Goal: Task Accomplishment & Management: Use online tool/utility

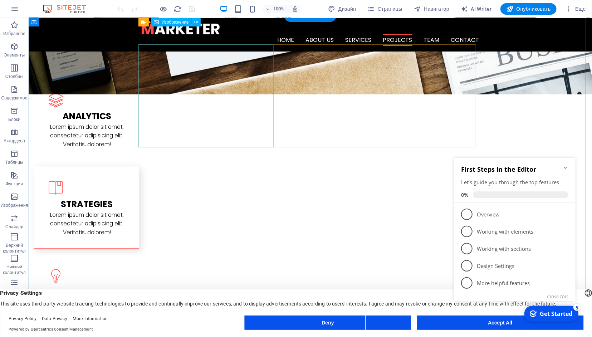
scroll to position [717, 0]
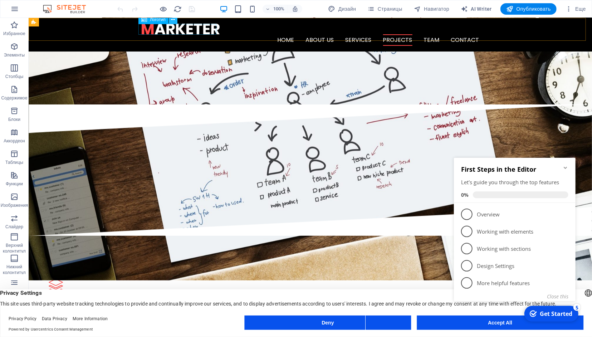
click at [172, 20] on icon at bounding box center [173, 20] width 4 height 8
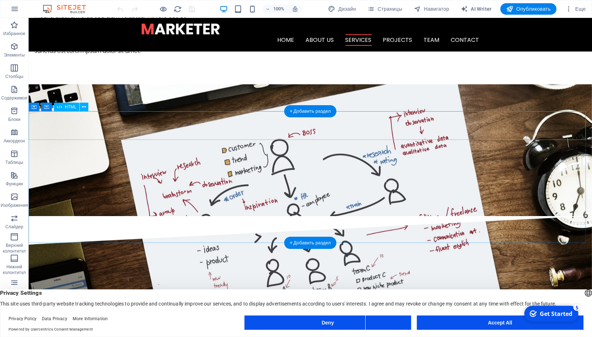
scroll to position [457, 0]
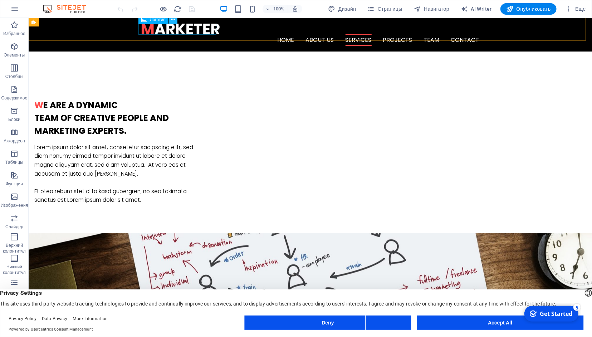
click at [173, 20] on icon at bounding box center [173, 20] width 4 height 8
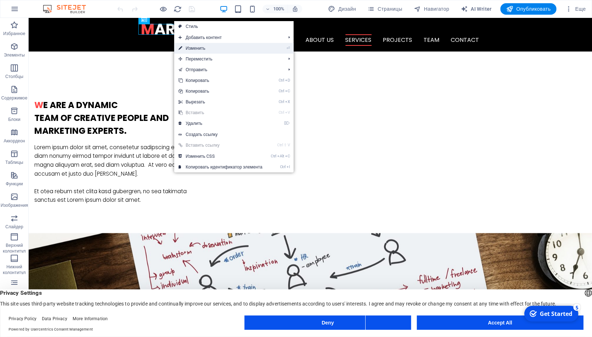
click at [200, 47] on link "⏎ Изменить" at bounding box center [220, 48] width 93 height 11
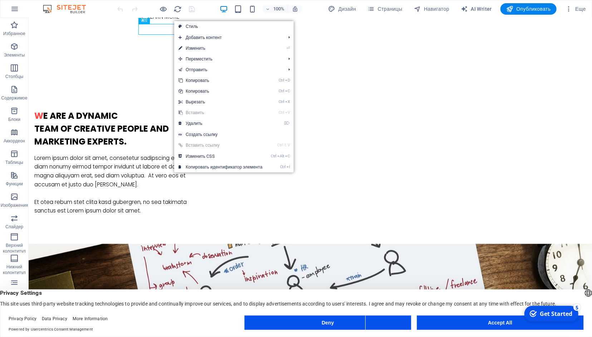
select select "px"
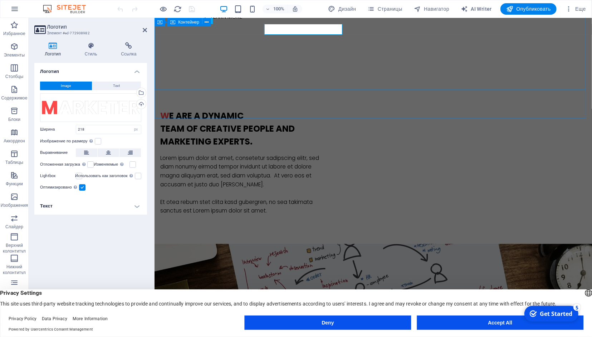
scroll to position [0, 0]
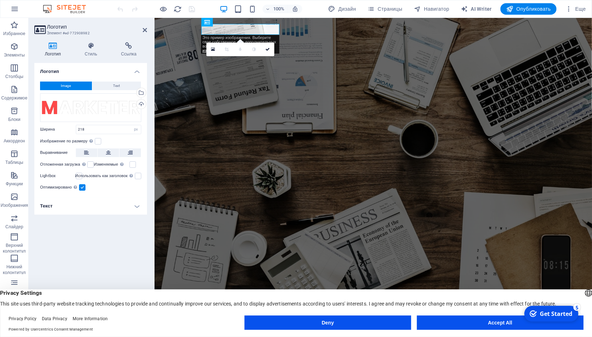
click at [73, 84] on button "Image" at bounding box center [66, 86] width 52 height 9
click at [250, 331] on div at bounding box center [373, 336] width 338 height 11
click at [211, 50] on link at bounding box center [213, 50] width 14 height 14
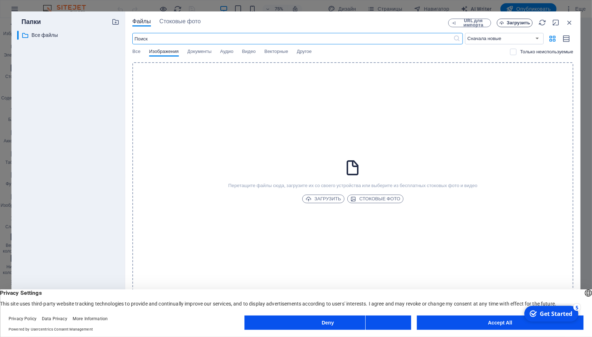
click at [503, 23] on icon "button" at bounding box center [501, 23] width 5 height 5
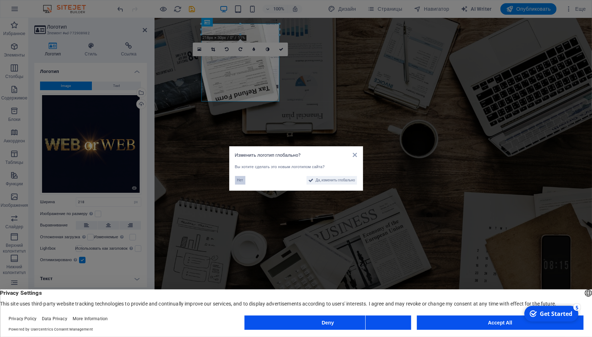
click at [238, 181] on span "Нет" at bounding box center [240, 180] width 6 height 9
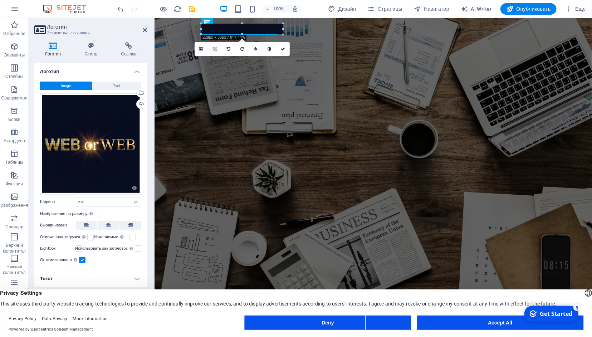
drag, startPoint x: 280, startPoint y: 24, endPoint x: 278, endPoint y: 28, distance: 4.4
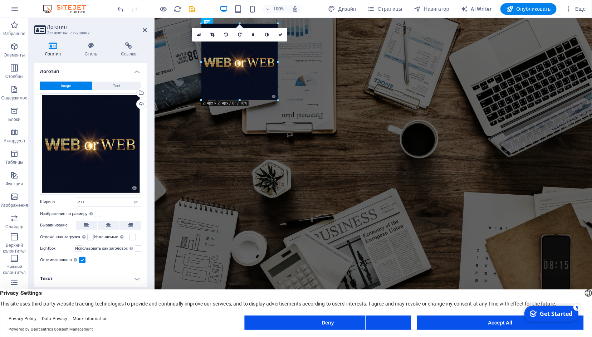
drag, startPoint x: 275, startPoint y: 100, endPoint x: 278, endPoint y: 67, distance: 33.0
type input "214"
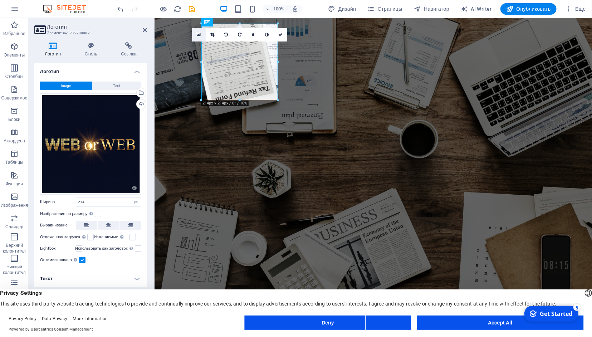
click at [199, 35] on icon at bounding box center [199, 34] width 4 height 5
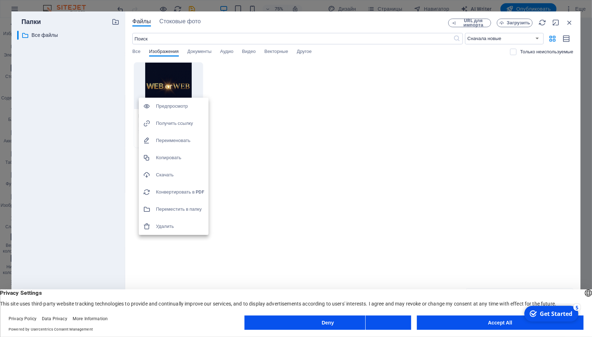
click at [170, 229] on h6 "Удалить" at bounding box center [180, 226] width 48 height 9
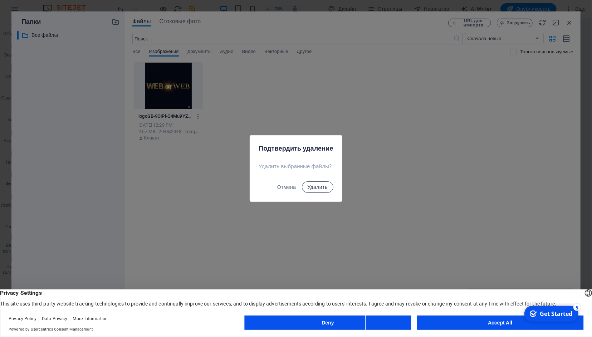
click at [318, 188] on span "Удалить" at bounding box center [318, 187] width 20 height 6
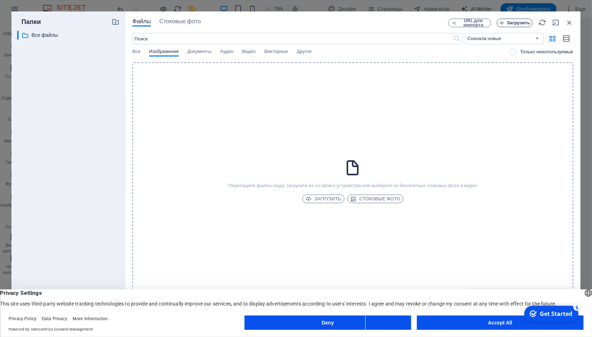
click at [520, 23] on span "Загрузить" at bounding box center [518, 23] width 23 height 4
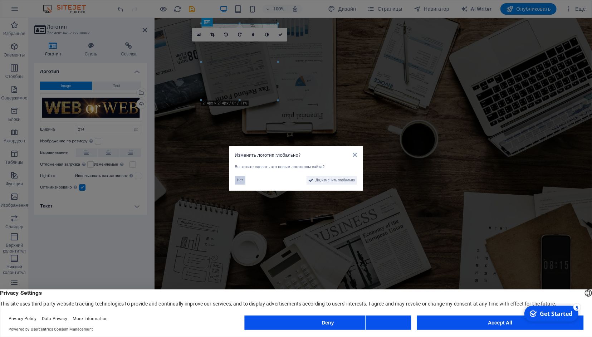
click at [240, 181] on span "Нет" at bounding box center [240, 180] width 6 height 9
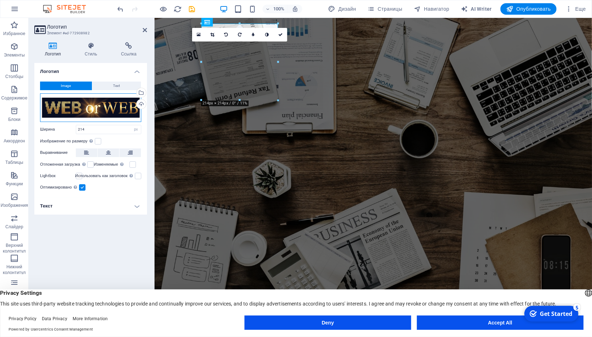
click at [122, 109] on div "Перетащите файлы сюда, нажмите, чтобы выбрать файлы, или выберите файлы из разд…" at bounding box center [90, 107] width 101 height 29
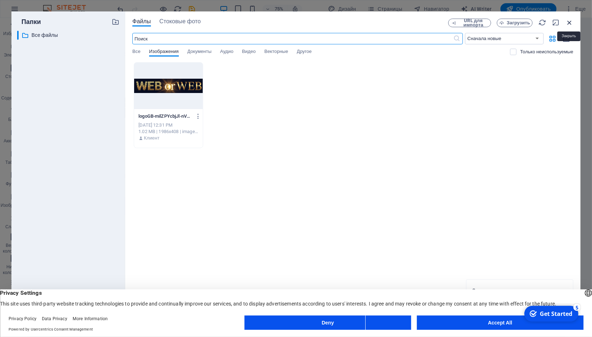
click at [568, 22] on icon "button" at bounding box center [569, 23] width 8 height 8
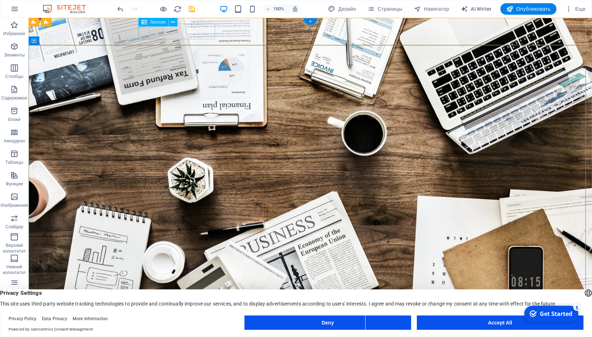
click at [210, 331] on div at bounding box center [310, 339] width 338 height 16
click at [205, 331] on div at bounding box center [310, 339] width 338 height 16
click at [146, 331] on div at bounding box center [310, 339] width 338 height 16
select select "px"
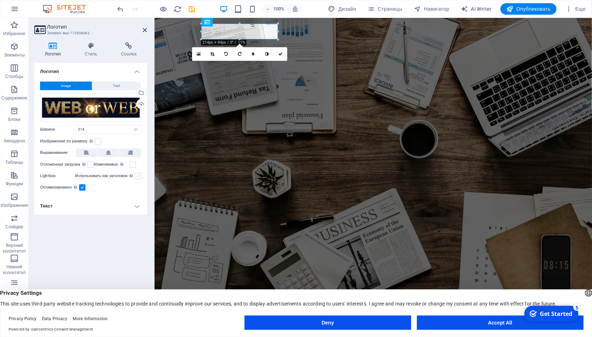
click at [138, 177] on label at bounding box center [138, 176] width 6 height 6
click at [0, 0] on input "Использовать как заголовок Изображение будет заключено в тег заголовка H1. Можн…" at bounding box center [0, 0] width 0 height 0
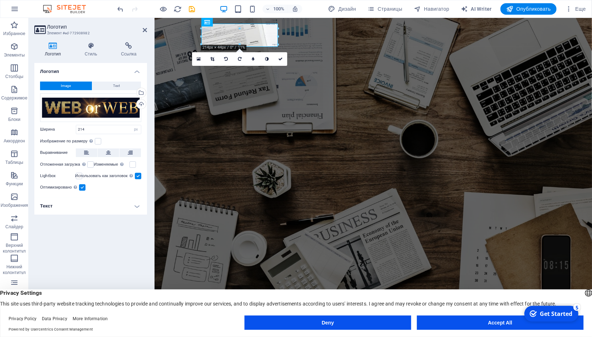
click at [138, 177] on label at bounding box center [138, 176] width 6 height 6
click at [0, 0] on input "Использовать как заголовок Изображение будет заключено в тег заголовка H1. Можн…" at bounding box center [0, 0] width 0 height 0
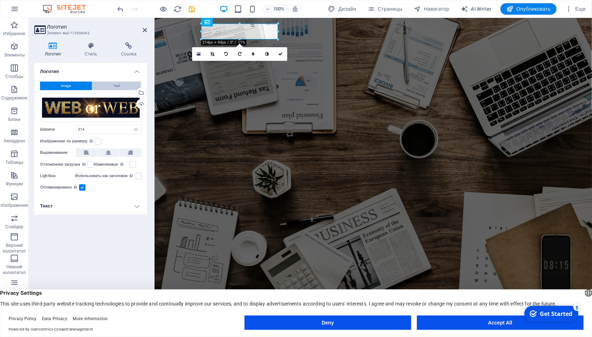
click at [122, 85] on button "Text" at bounding box center [116, 86] width 49 height 9
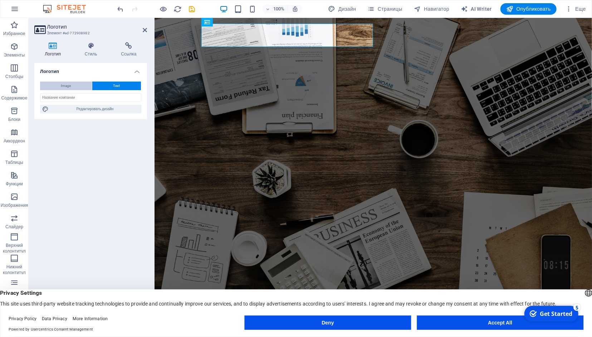
click at [67, 88] on span "Image" at bounding box center [66, 86] width 10 height 9
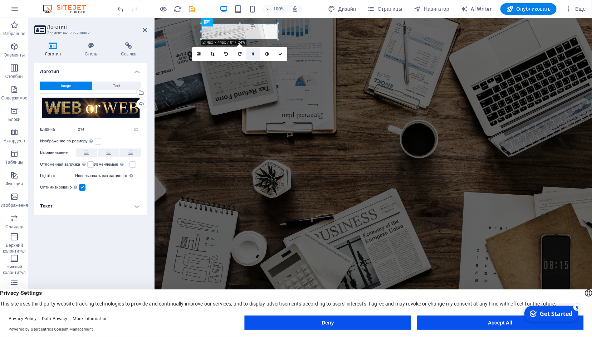
click at [252, 54] on icon at bounding box center [253, 54] width 3 height 4
type input "6"
type input "20"
click at [263, 52] on input "20" at bounding box center [260, 53] width 11 height 13
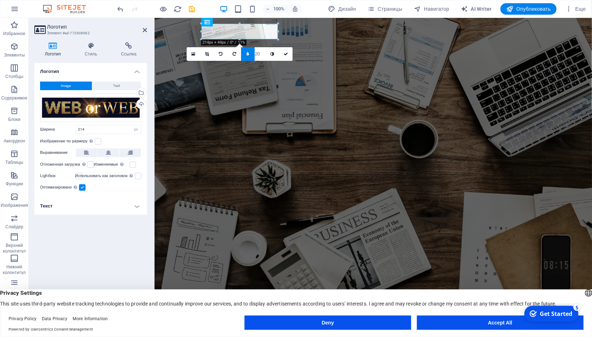
click at [263, 52] on input "20" at bounding box center [260, 53] width 11 height 13
type input "19"
type input "18"
type input "13"
type input "12"
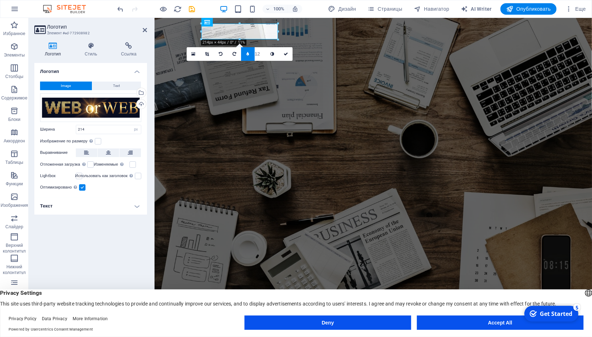
type input "11"
type input "10"
type input "9"
type input "8"
type input "4"
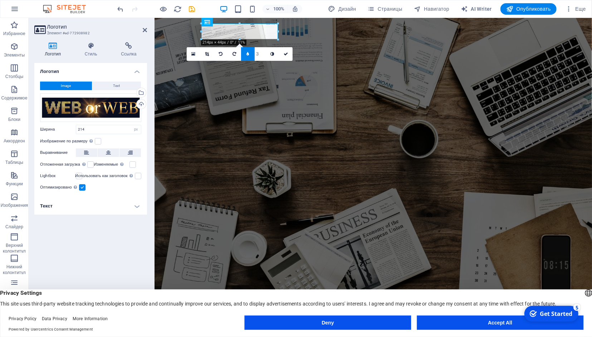
type input "2"
type input "1"
click at [263, 55] on input "1" at bounding box center [260, 53] width 11 height 13
type input "2"
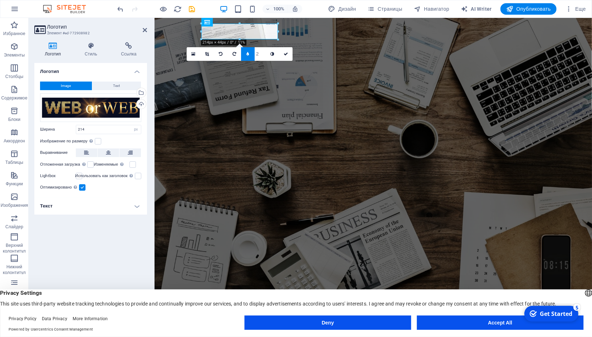
type input "1"
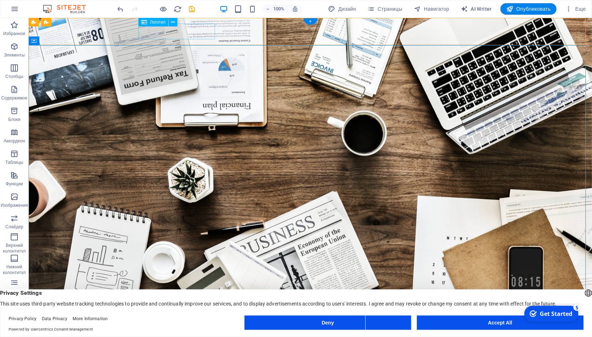
click at [195, 331] on div at bounding box center [310, 339] width 338 height 16
click at [172, 23] on icon at bounding box center [173, 23] width 4 height 8
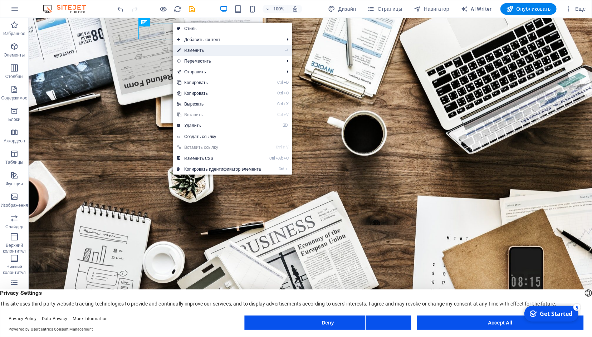
click at [197, 49] on link "⏎ Изменить" at bounding box center [219, 50] width 93 height 11
select select "px"
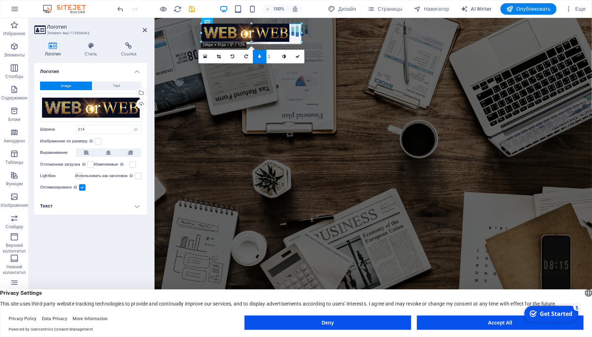
drag, startPoint x: 277, startPoint y: 38, endPoint x: 291, endPoint y: 43, distance: 15.2
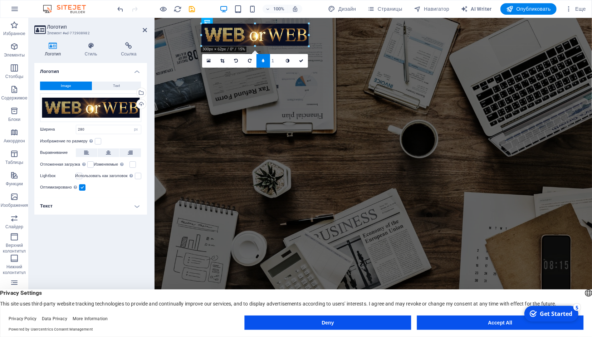
drag, startPoint x: 301, startPoint y: 33, endPoint x: 309, endPoint y: 34, distance: 8.6
type input "304"
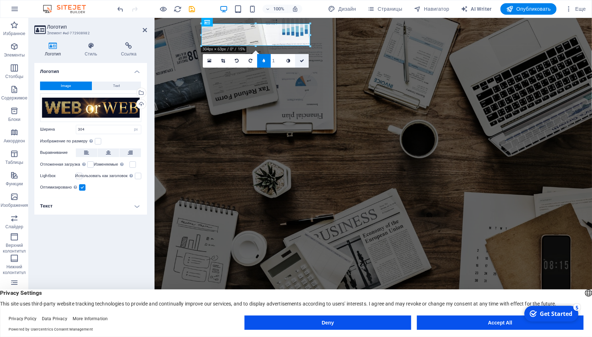
click at [302, 61] on icon at bounding box center [302, 61] width 4 height 4
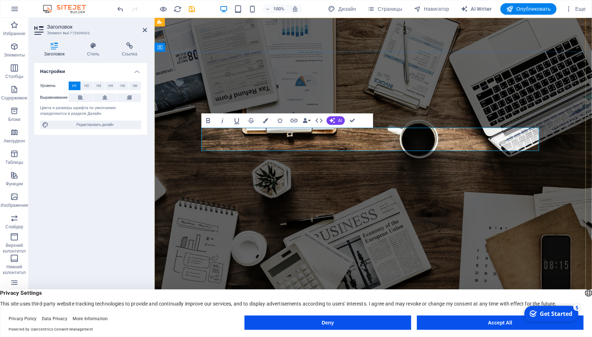
drag, startPoint x: 216, startPoint y: 138, endPoint x: 202, endPoint y: 137, distance: 13.6
click at [335, 122] on icon "button" at bounding box center [332, 121] width 6 height 6
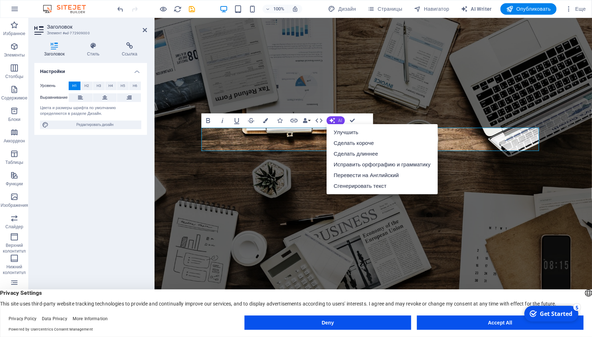
click at [335, 118] on button "AI" at bounding box center [336, 120] width 18 height 9
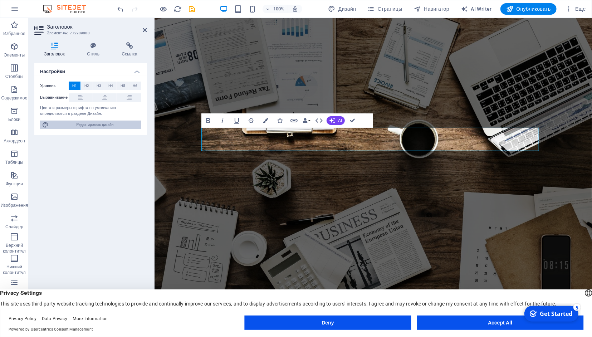
click at [99, 126] on span "Редактировать дизайн" at bounding box center [95, 125] width 88 height 9
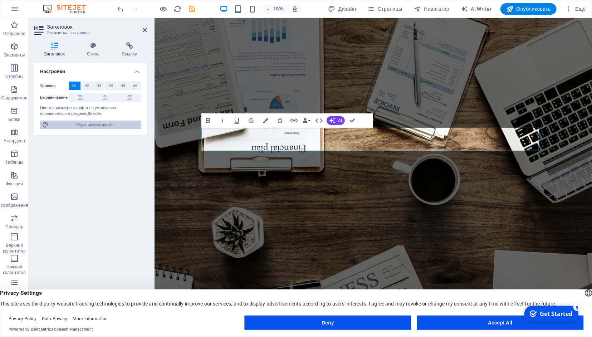
select select "rem"
select select "300"
select select "px"
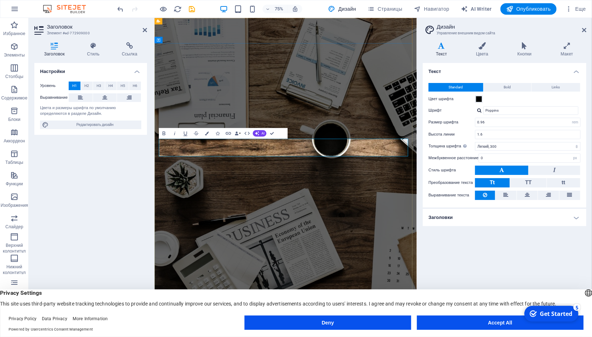
drag, startPoint x: 173, startPoint y: 190, endPoint x: 162, endPoint y: 188, distance: 11.2
drag, startPoint x: 170, startPoint y: 191, endPoint x: 163, endPoint y: 191, distance: 6.8
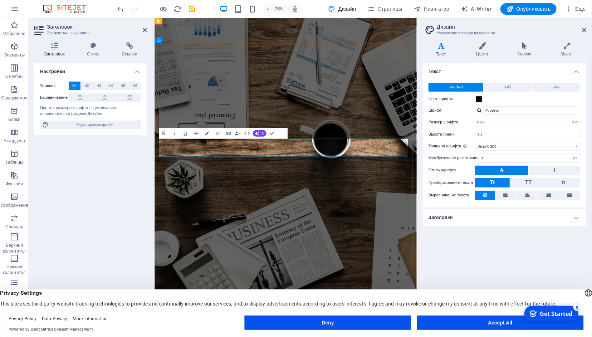
drag, startPoint x: 175, startPoint y: 190, endPoint x: 156, endPoint y: 189, distance: 19.0
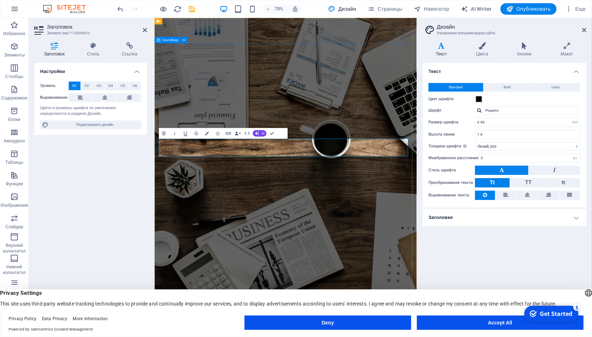
drag, startPoint x: 170, startPoint y: 187, endPoint x: 156, endPoint y: 188, distance: 14.0
click at [84, 121] on span "Редактировать дизайн" at bounding box center [95, 125] width 88 height 9
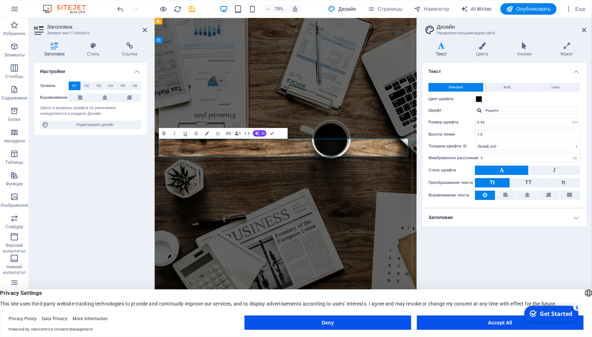
drag, startPoint x: 178, startPoint y: 192, endPoint x: 165, endPoint y: 191, distance: 13.6
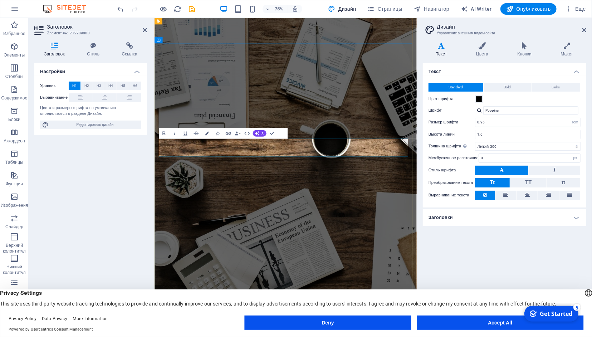
click at [483, 48] on icon at bounding box center [482, 45] width 39 height 7
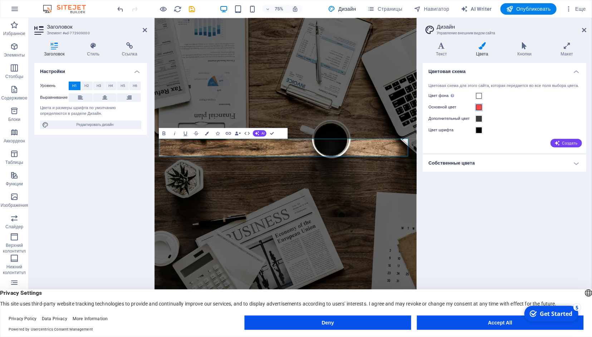
click at [480, 110] on span at bounding box center [479, 107] width 6 height 6
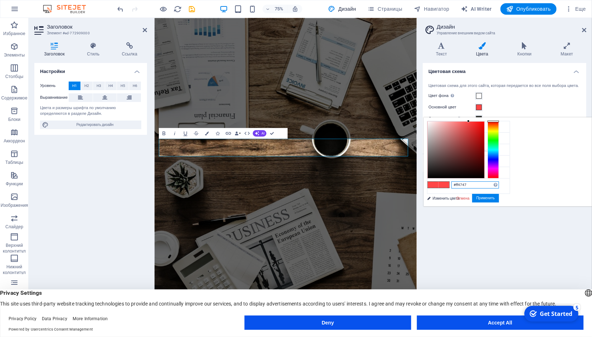
drag, startPoint x: 522, startPoint y: 175, endPoint x: 498, endPoint y: 175, distance: 24.3
click at [498, 181] on input "#ff4747" at bounding box center [475, 184] width 48 height 7
paste input "d6a556"
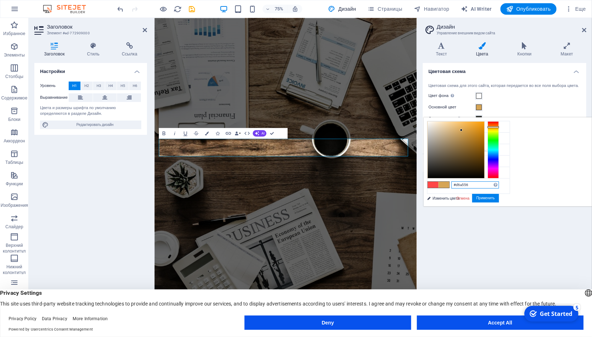
type input "#d6a556"
click at [499, 198] on button "Применить" at bounding box center [485, 198] width 27 height 9
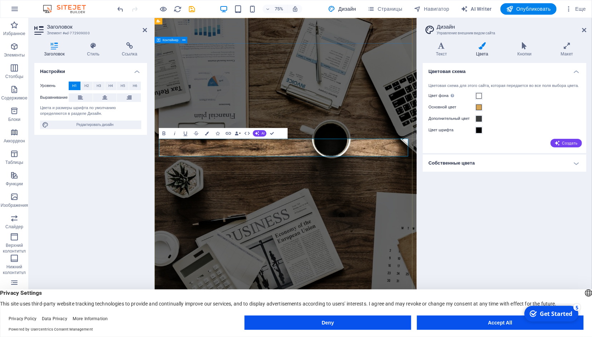
drag, startPoint x: 353, startPoint y: 284, endPoint x: 429, endPoint y: 217, distance: 101.6
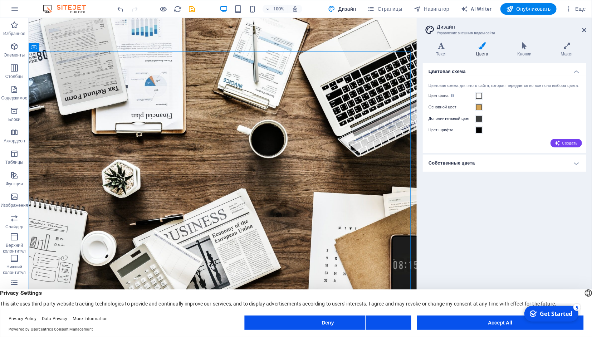
click at [576, 170] on h4 "Собственные цвета" at bounding box center [504, 162] width 163 height 17
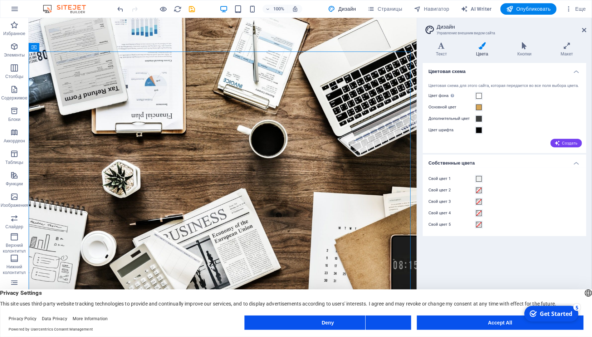
click at [576, 167] on h4 "Собственные цвета" at bounding box center [504, 160] width 163 height 13
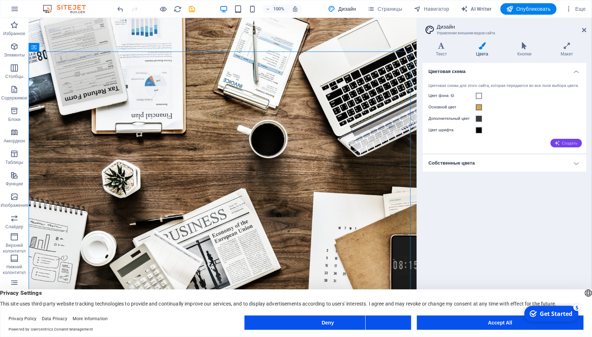
click at [573, 146] on span "Создать" at bounding box center [566, 143] width 23 height 6
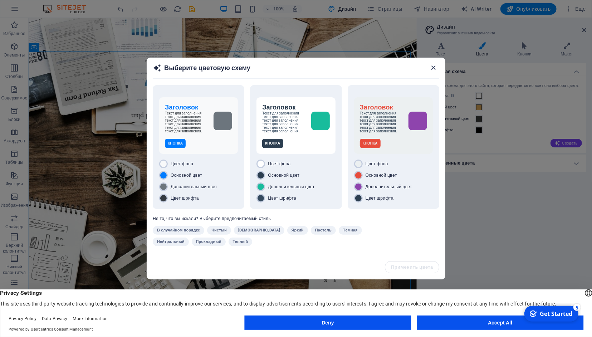
click at [430, 70] on icon "button" at bounding box center [434, 68] width 8 height 8
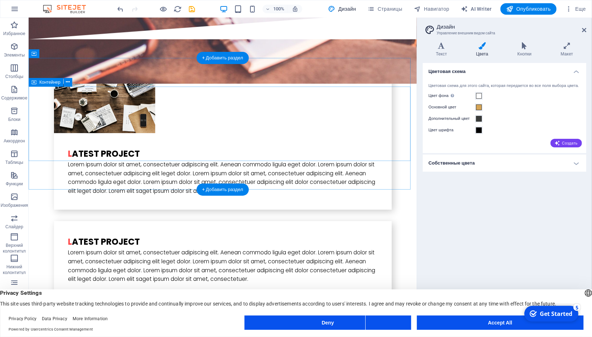
scroll to position [1636, 0]
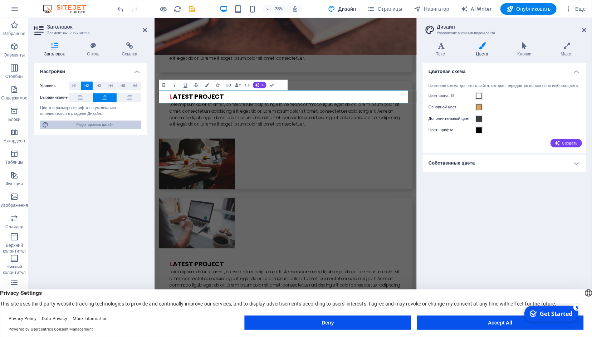
click at [99, 122] on span "Редактировать дизайн" at bounding box center [95, 125] width 88 height 9
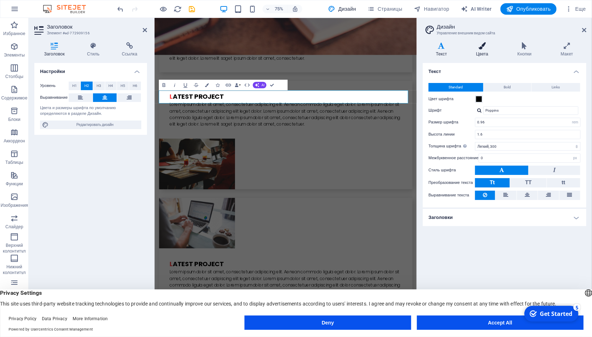
click at [480, 46] on icon at bounding box center [482, 45] width 39 height 7
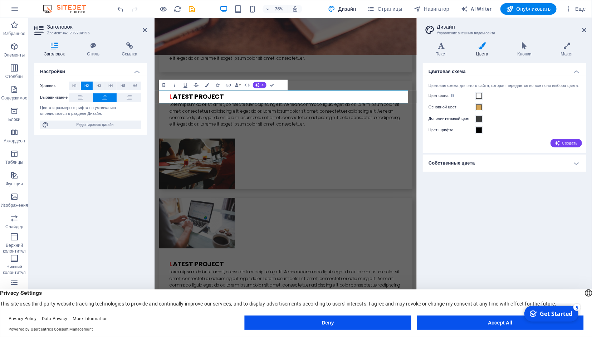
click at [489, 195] on div "Цветовая схема Цветовая схема для этого сайта, которая передается во все поля в…" at bounding box center [504, 191] width 163 height 257
click at [566, 146] on span "Создать" at bounding box center [566, 143] width 23 height 6
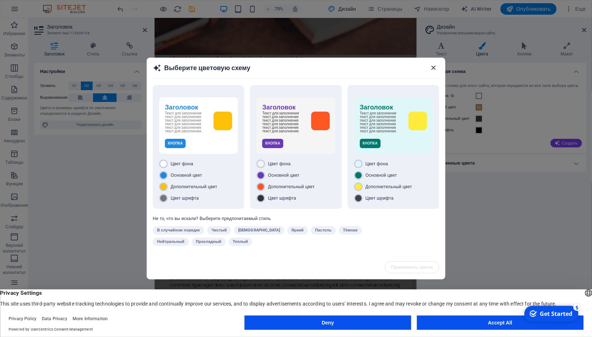
click at [436, 68] on icon "button" at bounding box center [434, 68] width 8 height 8
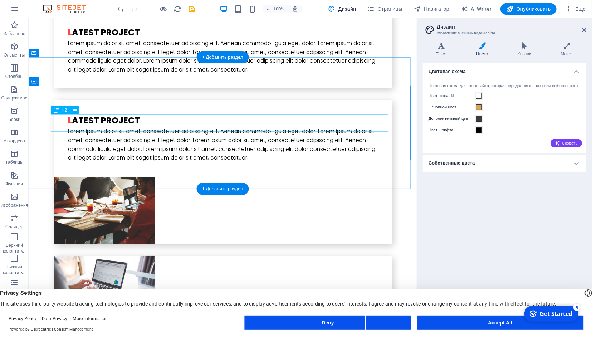
click at [73, 110] on icon at bounding box center [75, 111] width 4 height 8
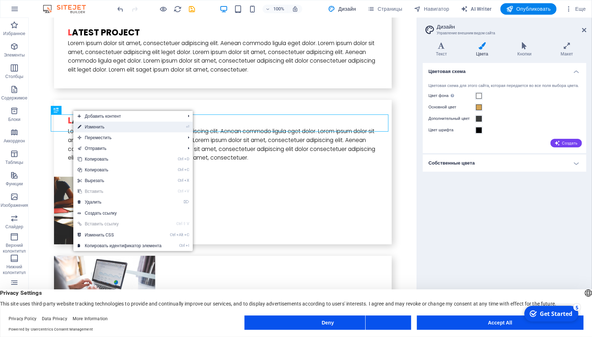
click at [90, 126] on link "⏎ Изменить" at bounding box center [119, 127] width 93 height 11
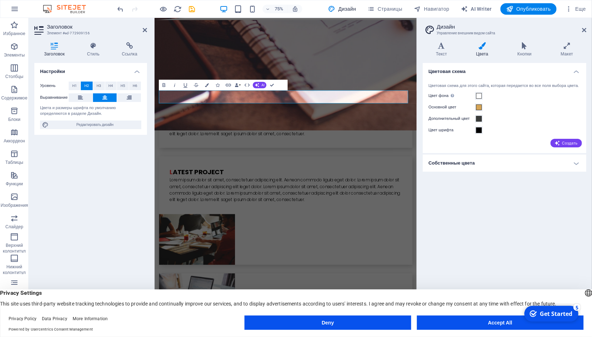
scroll to position [1737, 0]
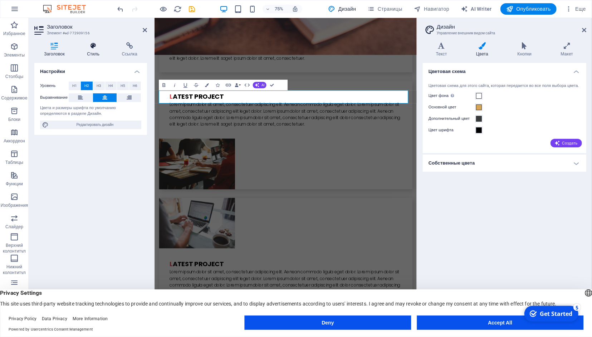
click at [95, 51] on h4 "Стиль" at bounding box center [94, 49] width 35 height 15
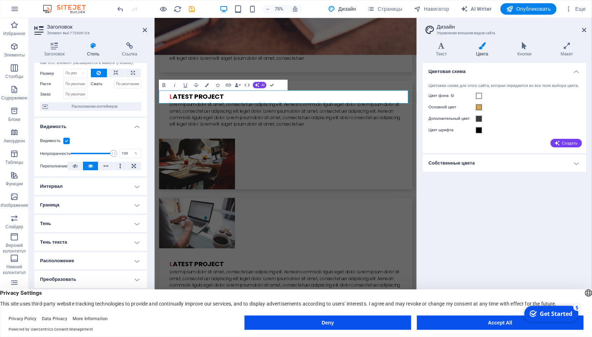
scroll to position [0, 0]
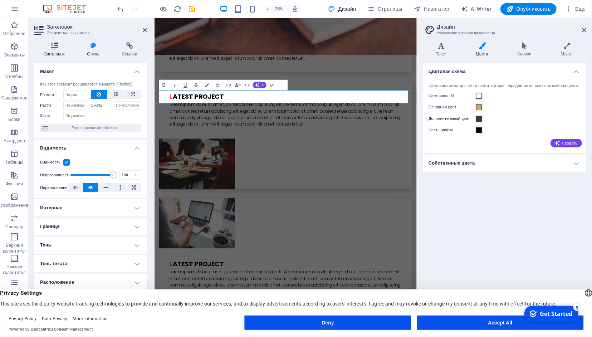
click at [49, 48] on icon at bounding box center [54, 45] width 40 height 7
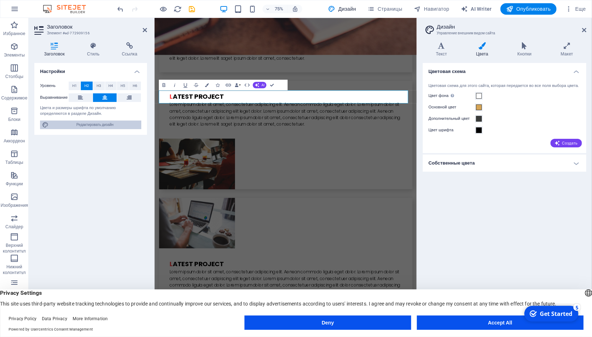
click at [93, 127] on span "Редактировать дизайн" at bounding box center [95, 125] width 88 height 9
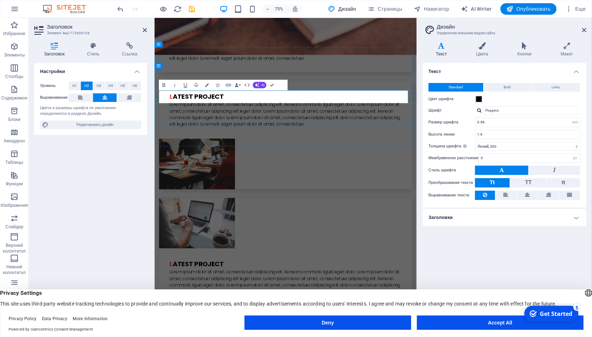
drag, startPoint x: 289, startPoint y: 123, endPoint x: 283, endPoint y: 122, distance: 6.5
click at [485, 53] on h4 "Цвета" at bounding box center [483, 49] width 41 height 15
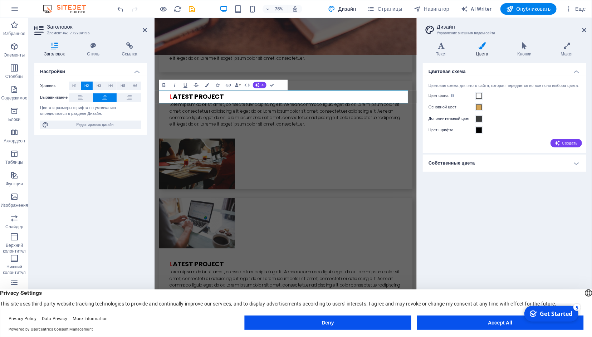
click at [578, 170] on h4 "Собственные цвета" at bounding box center [504, 162] width 163 height 17
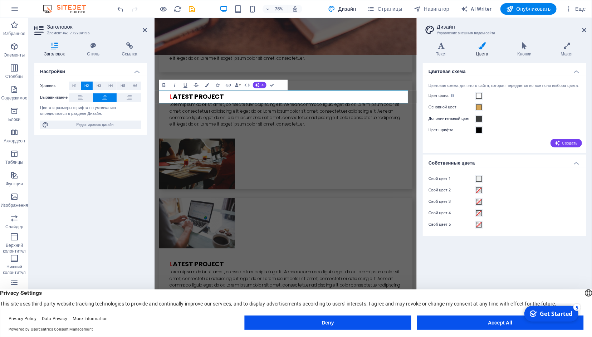
click at [578, 167] on h4 "Собственные цвета" at bounding box center [504, 160] width 163 height 13
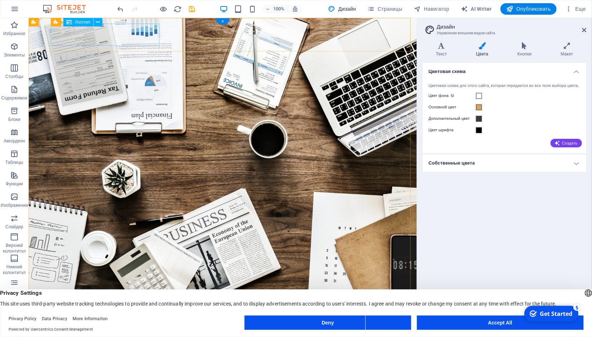
click at [143, 331] on div at bounding box center [223, 342] width 338 height 22
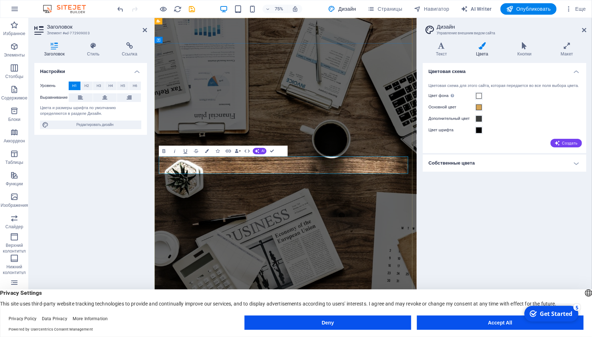
drag, startPoint x: 170, startPoint y: 211, endPoint x: 157, endPoint y: 213, distance: 13.3
click at [93, 48] on icon at bounding box center [93, 45] width 32 height 7
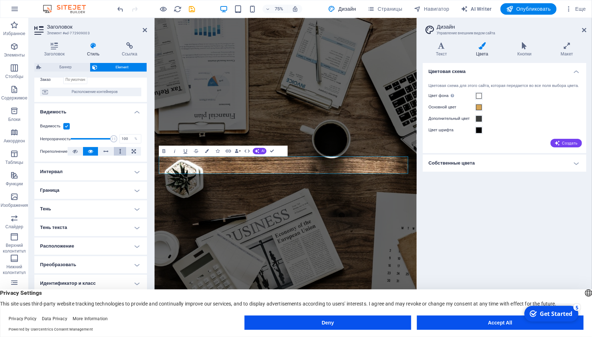
scroll to position [66, 0]
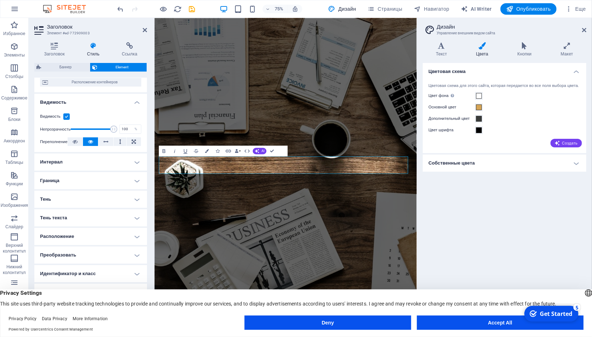
click at [491, 324] on button "Accept All" at bounding box center [500, 322] width 167 height 14
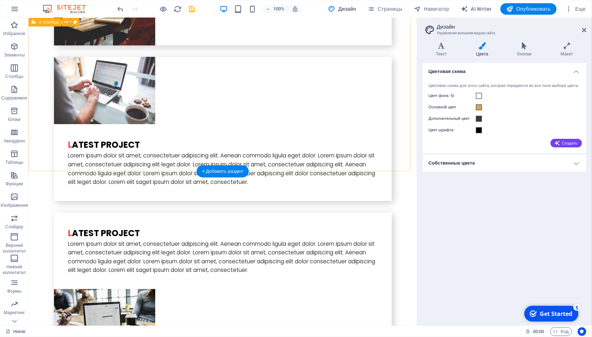
scroll to position [1870, 0]
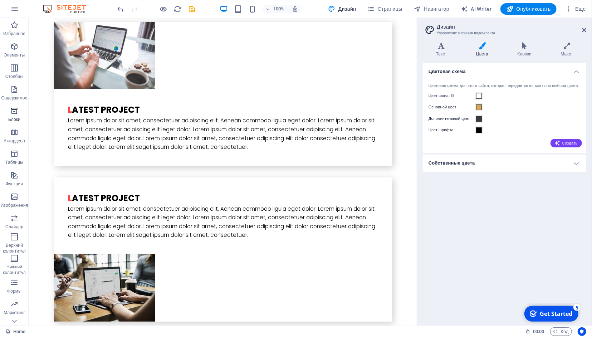
click at [17, 112] on icon "button" at bounding box center [14, 111] width 9 height 9
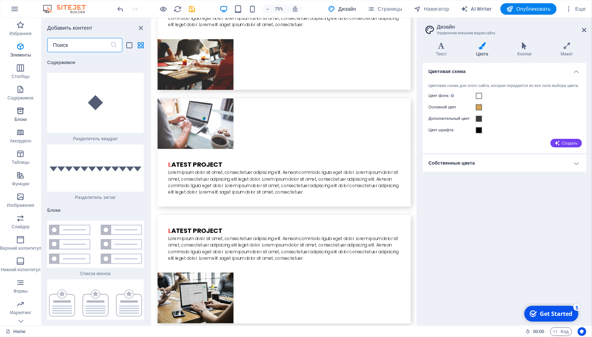
scroll to position [3741, 0]
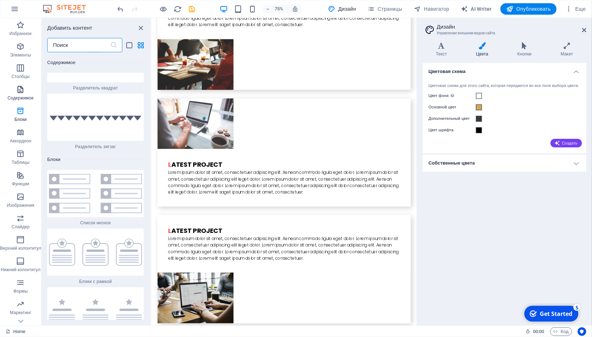
click at [18, 88] on icon "button" at bounding box center [20, 89] width 9 height 9
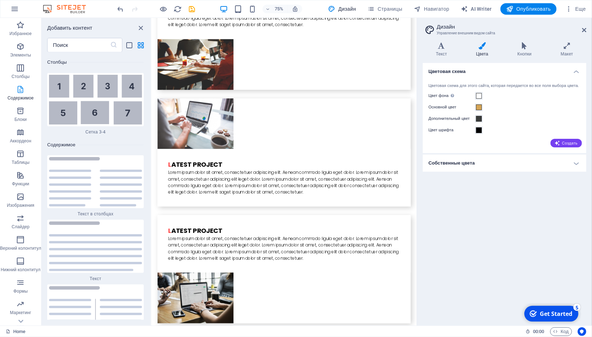
scroll to position [2336, 0]
click at [20, 175] on icon "button" at bounding box center [20, 175] width 9 height 9
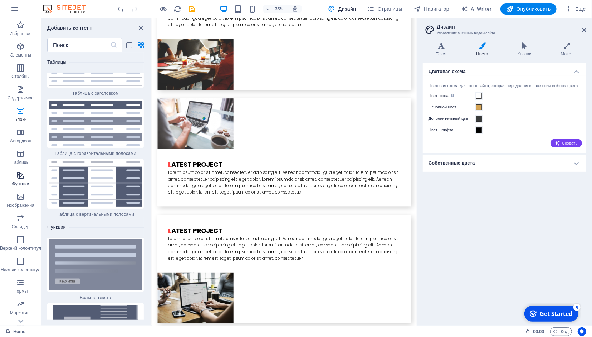
scroll to position [5240, 0]
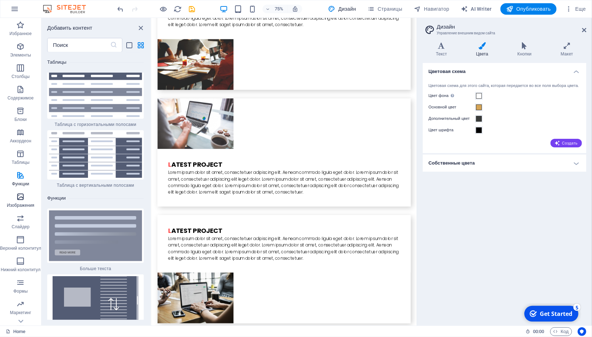
click at [17, 199] on icon "button" at bounding box center [20, 196] width 9 height 9
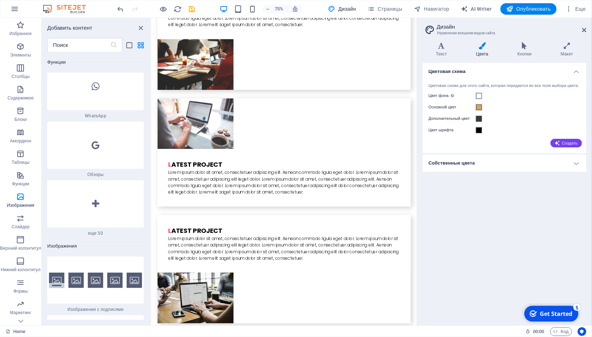
scroll to position [6939, 0]
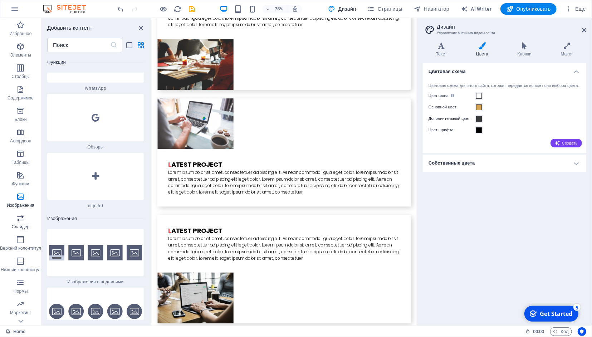
click at [17, 224] on span "Слайдер" at bounding box center [20, 222] width 41 height 17
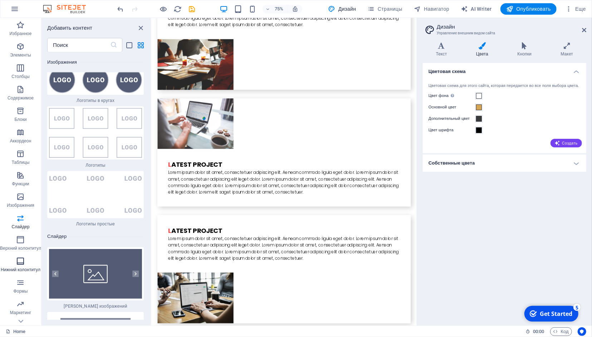
scroll to position [7849, 0]
click at [23, 244] on span "Верхний колонтитул" at bounding box center [20, 243] width 41 height 17
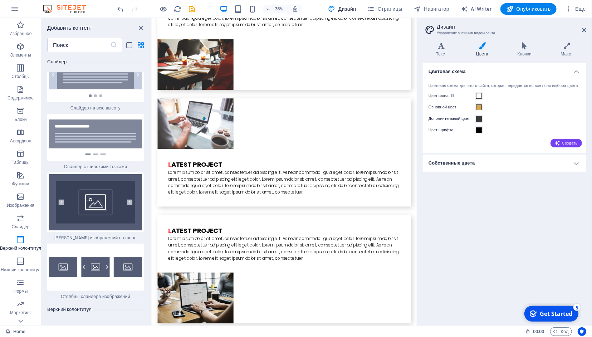
scroll to position [8289, 0]
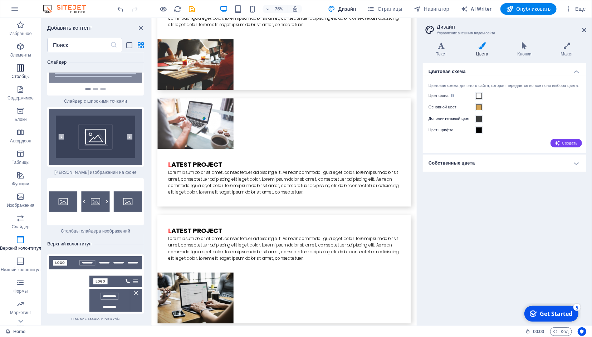
click at [18, 66] on icon "button" at bounding box center [20, 68] width 9 height 9
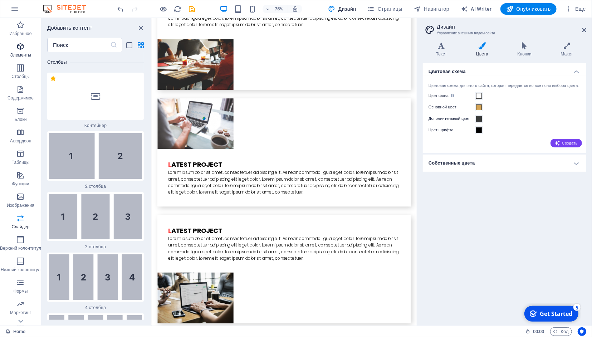
scroll to position [487, 0]
click at [21, 50] on icon "button" at bounding box center [20, 46] width 9 height 9
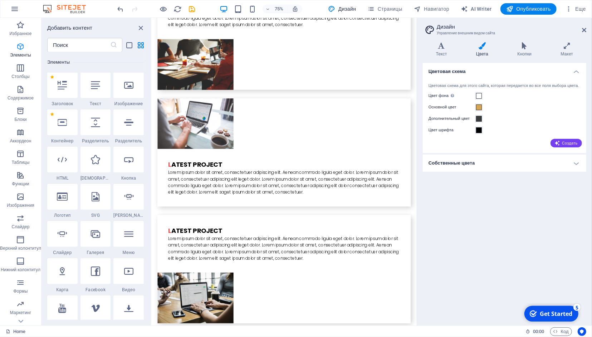
scroll to position [134, 0]
click at [21, 27] on icon "button" at bounding box center [20, 25] width 9 height 9
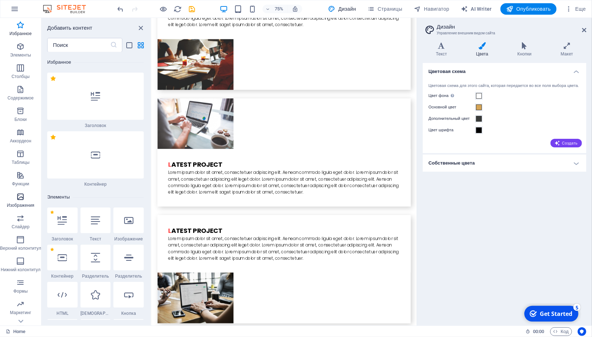
scroll to position [14, 0]
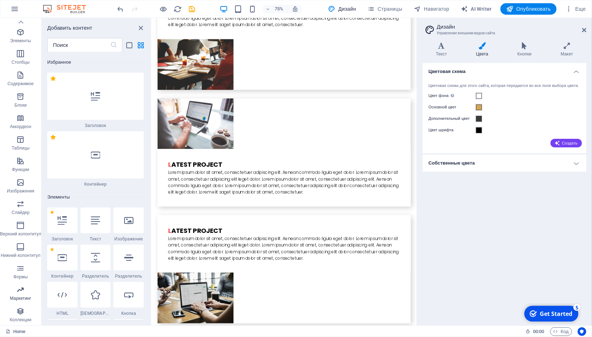
click at [19, 295] on span "Маркетинг" at bounding box center [20, 293] width 41 height 17
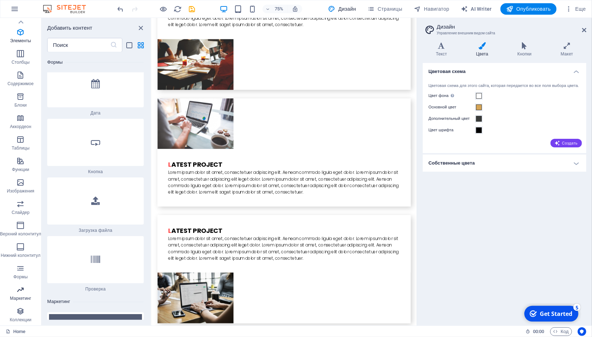
scroll to position [11297, 0]
click at [23, 312] on icon "button" at bounding box center [20, 311] width 9 height 9
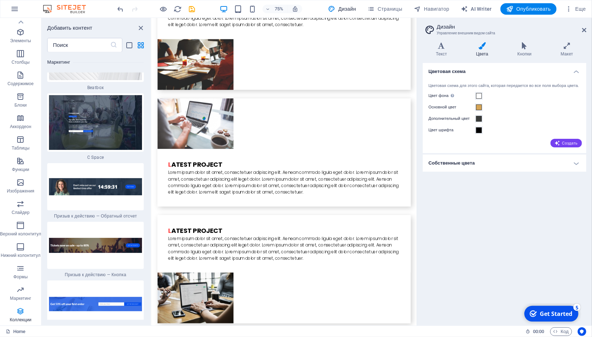
scroll to position [12779, 0]
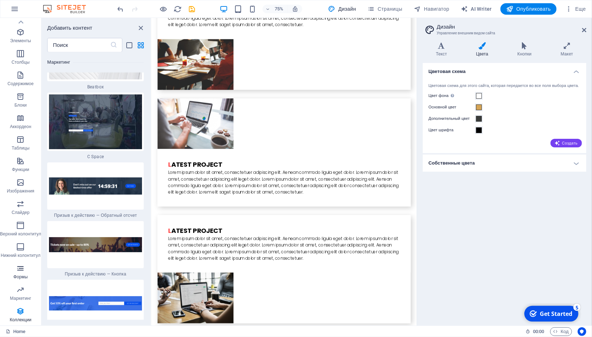
click at [23, 271] on icon "button" at bounding box center [20, 268] width 9 height 9
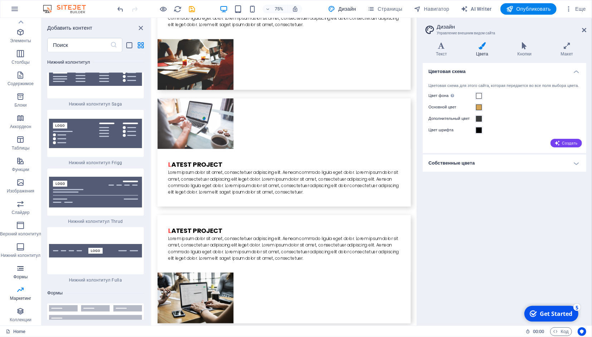
scroll to position [10151, 0]
click at [21, 222] on icon "button" at bounding box center [20, 225] width 9 height 9
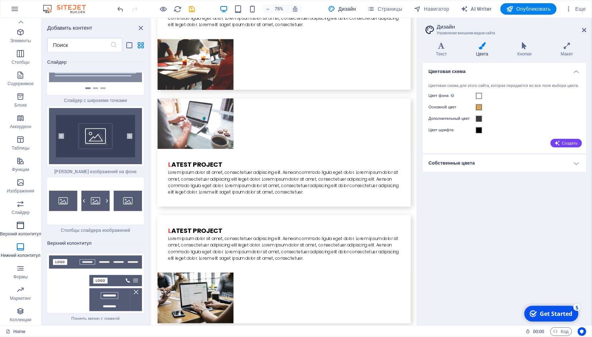
scroll to position [8289, 0]
click at [18, 207] on icon "button" at bounding box center [20, 204] width 9 height 9
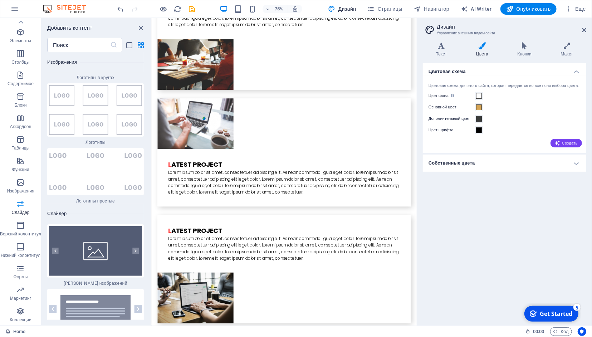
scroll to position [7849, 0]
